Goal: Information Seeking & Learning: Understand process/instructions

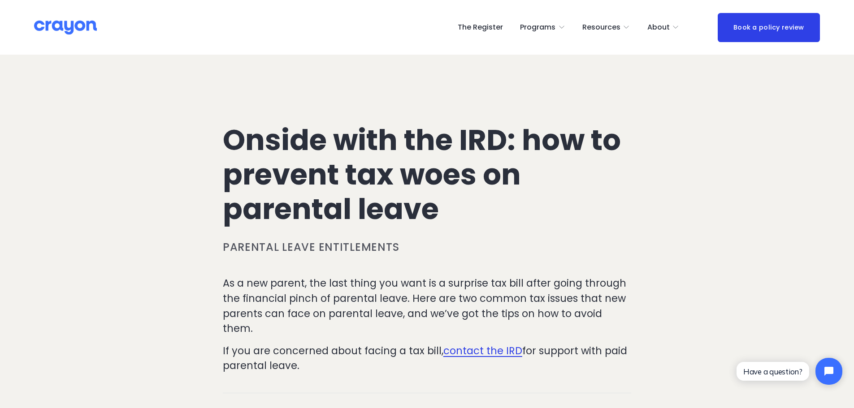
drag, startPoint x: 331, startPoint y: 144, endPoint x: 355, endPoint y: 173, distance: 37.9
click at [349, 167] on h1 "Onside with the IRD: how to prevent tax woes on parental leave" at bounding box center [427, 174] width 408 height 103
click at [370, 189] on h1 "Onside with the IRD: how to prevent tax woes on parental leave" at bounding box center [427, 174] width 408 height 103
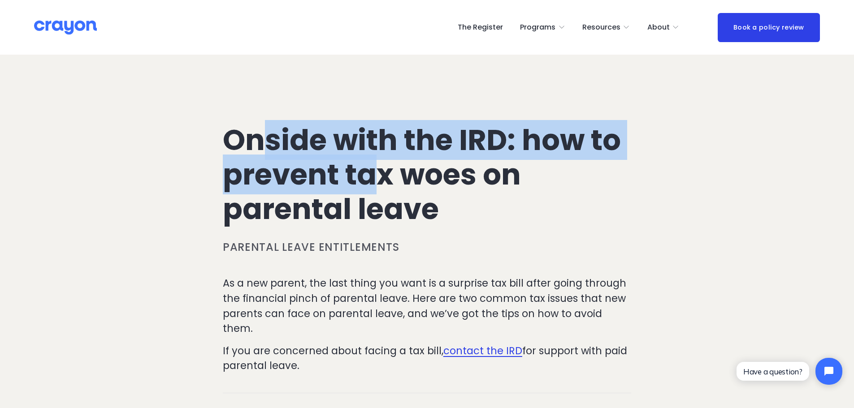
drag, startPoint x: 273, startPoint y: 131, endPoint x: 380, endPoint y: 191, distance: 122.6
click at [380, 191] on h1 "Onside with the IRD: how to prevent tax woes on parental leave" at bounding box center [427, 174] width 408 height 103
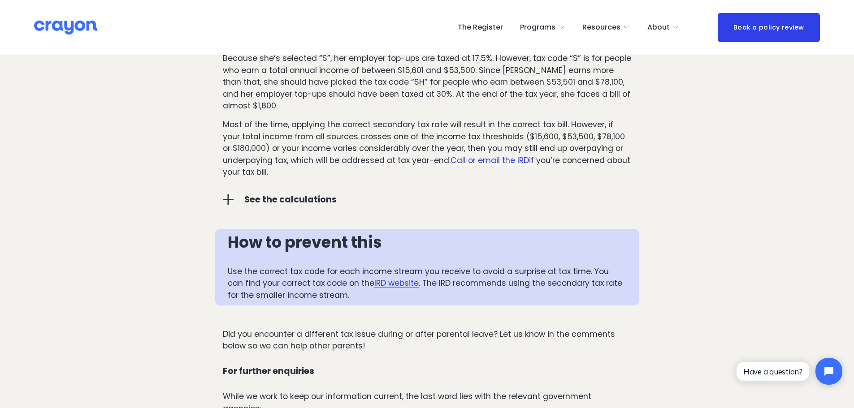
scroll to position [1479, 0]
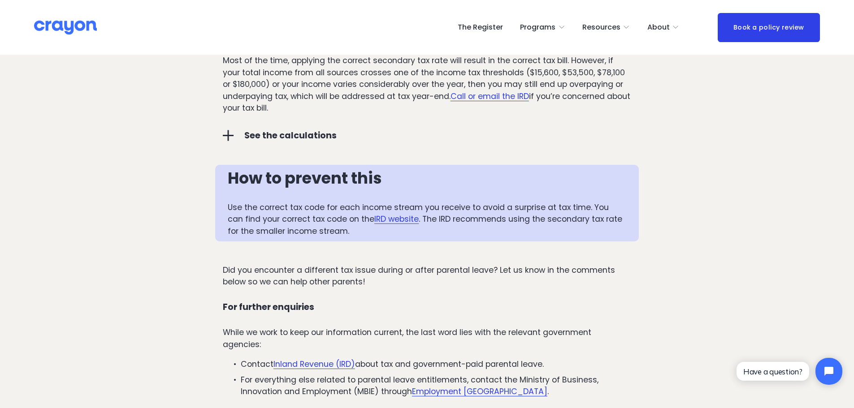
click at [236, 130] on div "See the calculations All figures rounded to the nearest dollar [PERSON_NAME]’s …" at bounding box center [427, 135] width 424 height 28
click at [232, 130] on div at bounding box center [228, 135] width 11 height 11
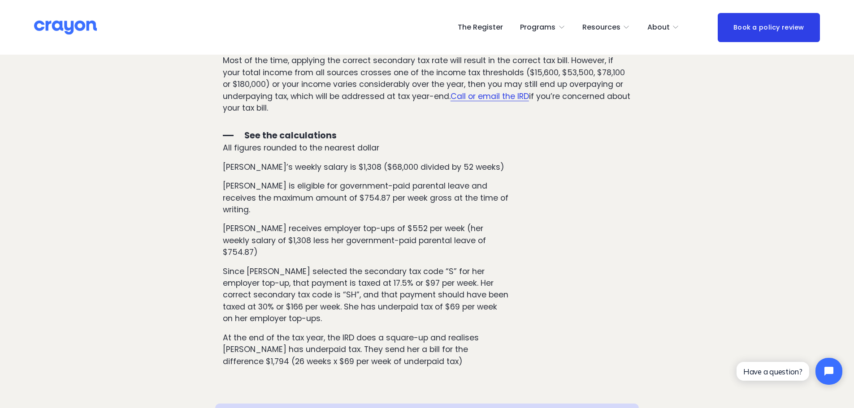
click at [232, 130] on div at bounding box center [228, 135] width 11 height 11
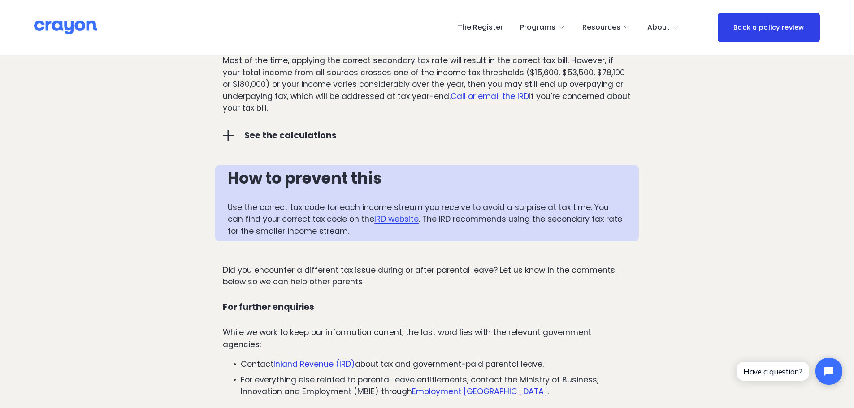
click at [243, 169] on h3 "How to prevent this" at bounding box center [427, 178] width 399 height 18
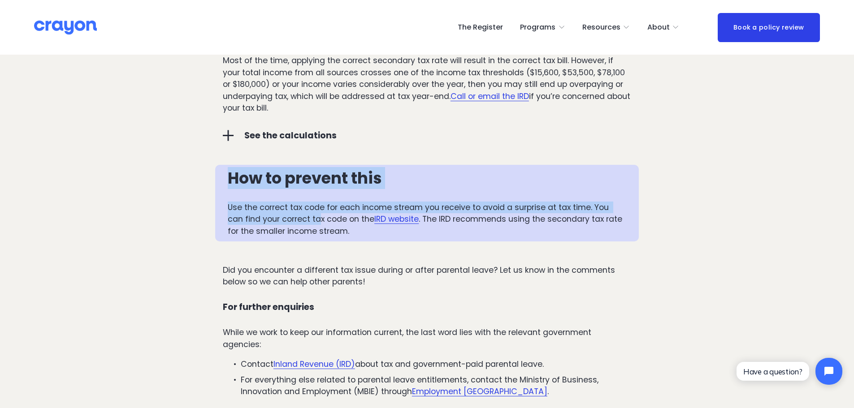
drag, startPoint x: 230, startPoint y: 163, endPoint x: 325, endPoint y: 226, distance: 114.1
click at [325, 226] on div "How to prevent this Use the correct tax code for each income stream you receive…" at bounding box center [427, 203] width 424 height 76
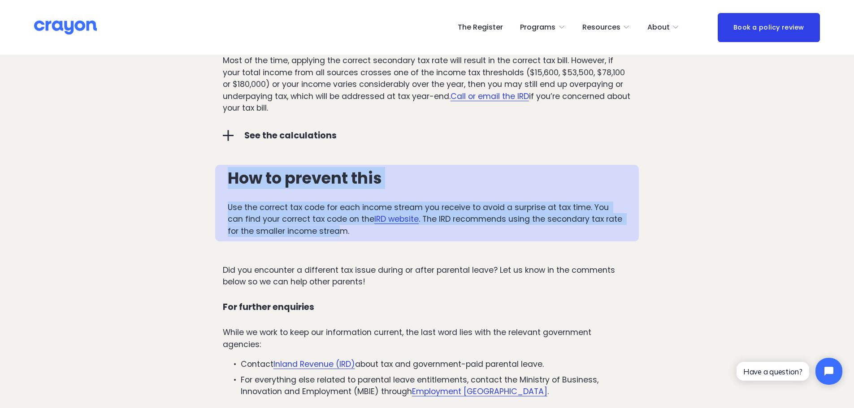
click at [325, 226] on div "How to prevent this Use the correct tax code for each income stream you receive…" at bounding box center [427, 203] width 424 height 76
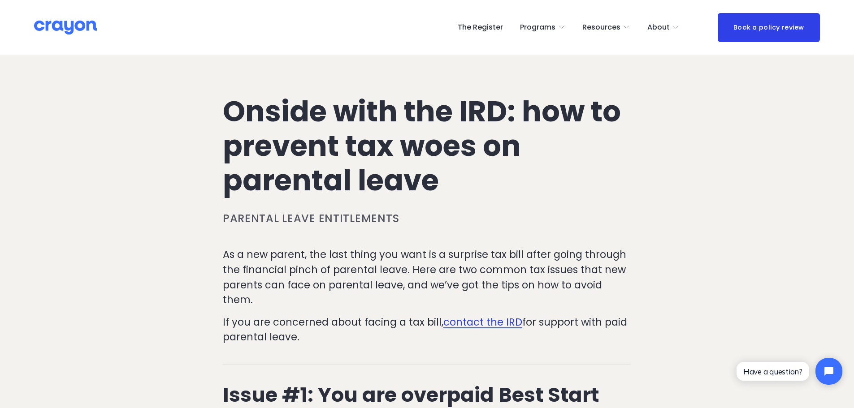
scroll to position [0, 0]
